Goal: Navigation & Orientation: Find specific page/section

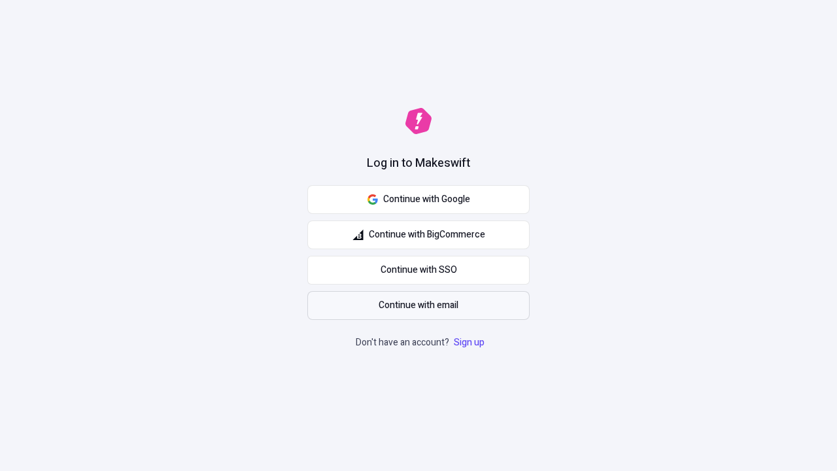
click at [418, 305] on span "Continue with email" at bounding box center [418, 305] width 80 height 14
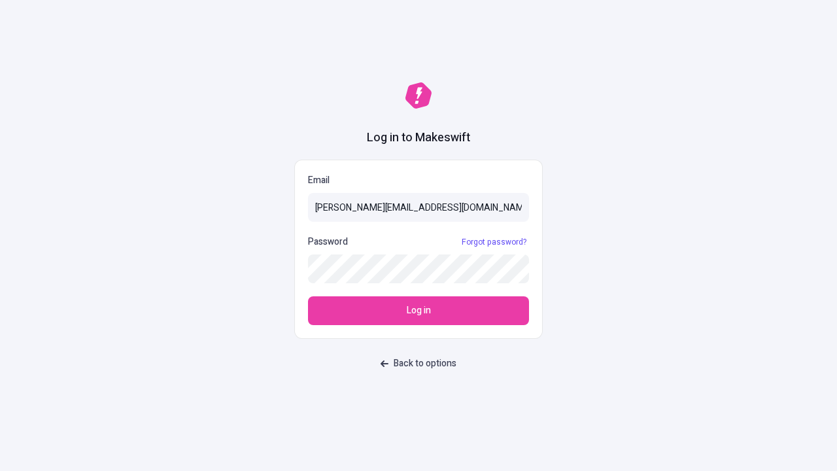
type input "[PERSON_NAME][EMAIL_ADDRESS][DOMAIN_NAME]"
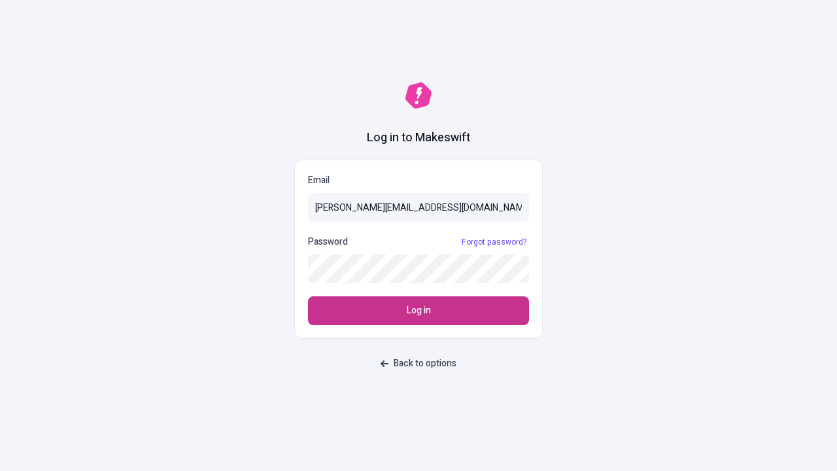
click at [418, 310] on span "Log in" at bounding box center [419, 310] width 24 height 14
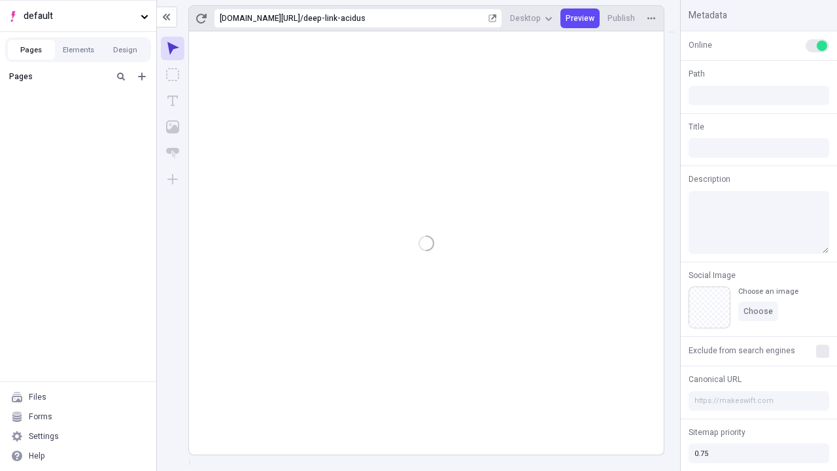
type input "/deep-link-acidus"
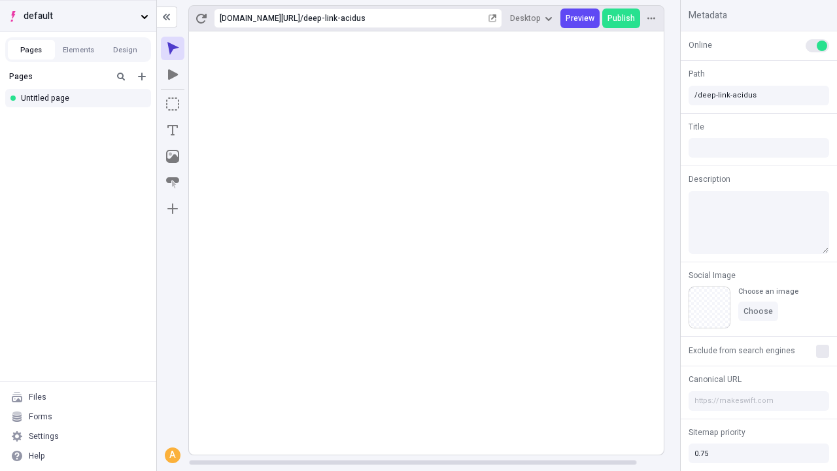
click at [78, 16] on span "default" at bounding box center [80, 16] width 112 height 14
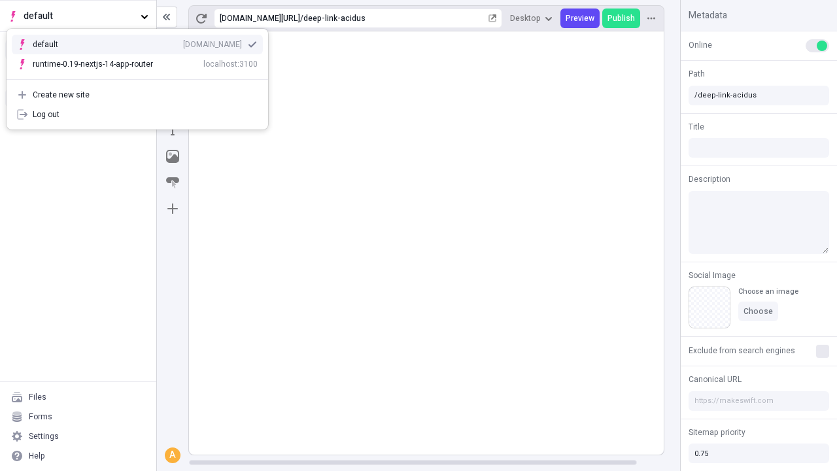
click at [183, 42] on div "qee9k4dy7d.staging.makeswift.site" at bounding box center [212, 44] width 59 height 10
click at [142, 76] on icon "Add new" at bounding box center [142, 77] width 8 height 8
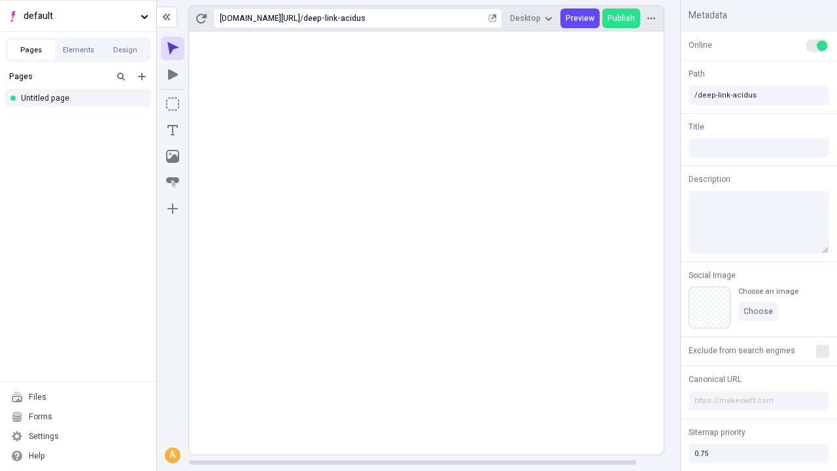
click at [82, 119] on div "Blank page" at bounding box center [81, 119] width 125 height 20
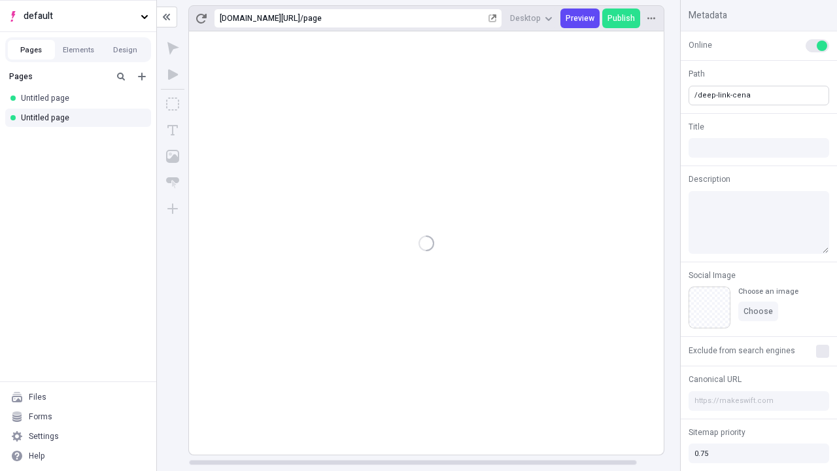
type input "/deep-link-cena"
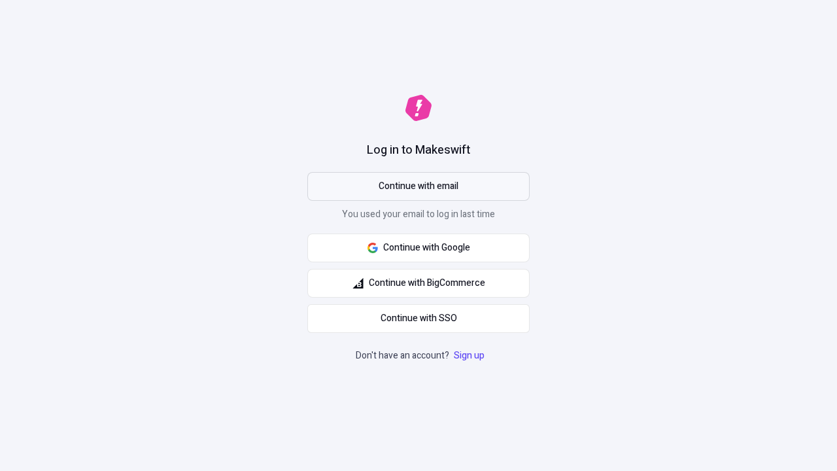
click at [418, 186] on span "Continue with email" at bounding box center [418, 186] width 80 height 14
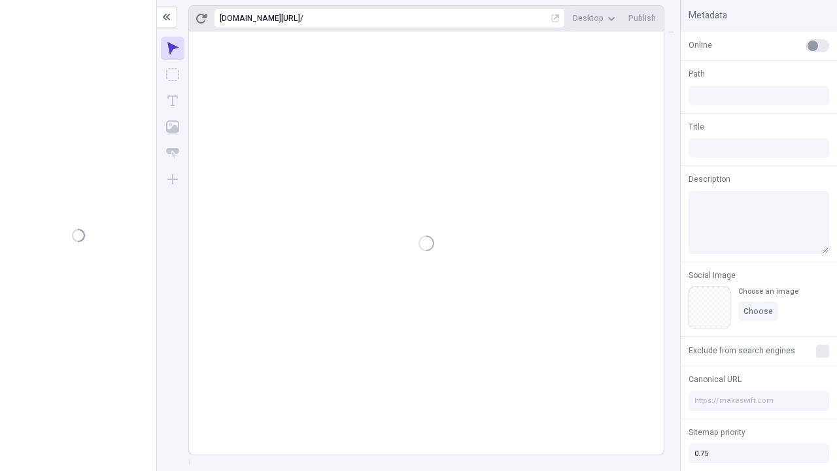
type input "/deep-link-cena"
